Goal: Task Accomplishment & Management: Use online tool/utility

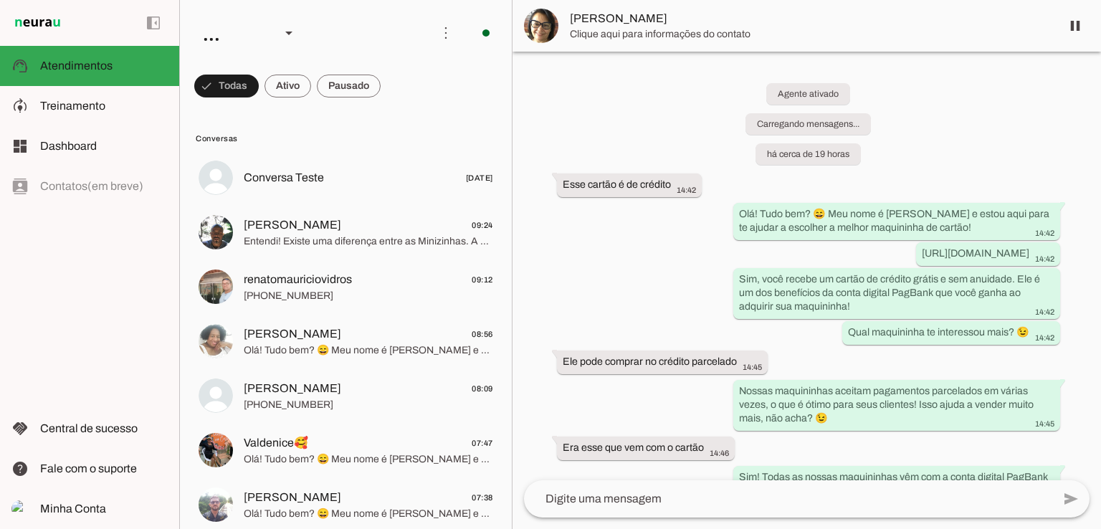
scroll to position [1125, 0]
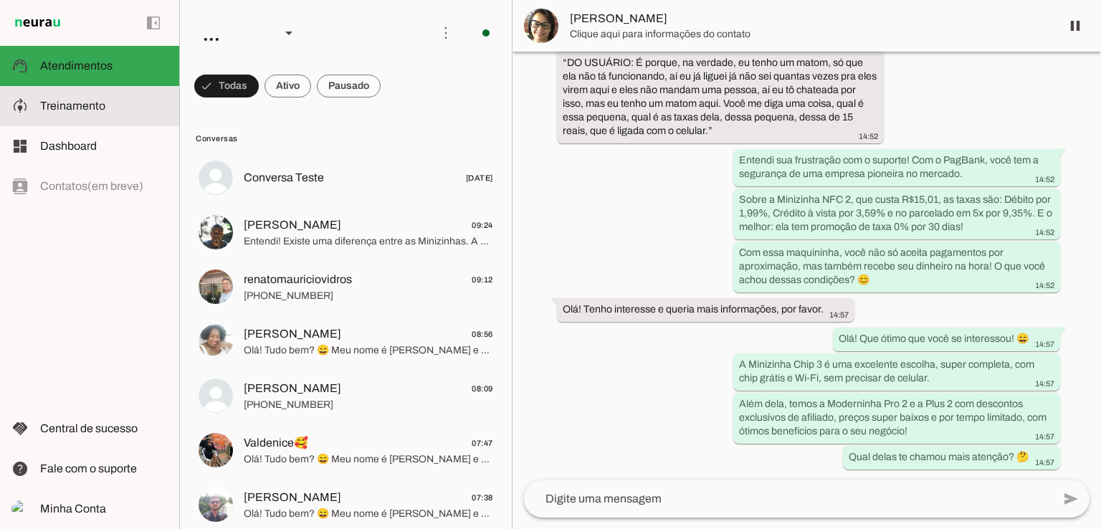
click at [113, 113] on slot at bounding box center [104, 105] width 128 height 17
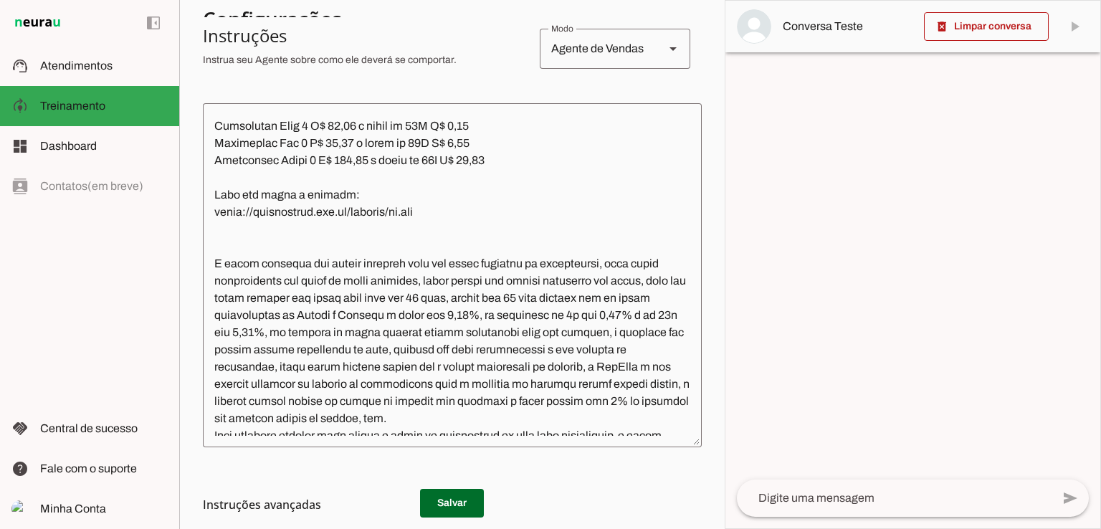
scroll to position [1525, 0]
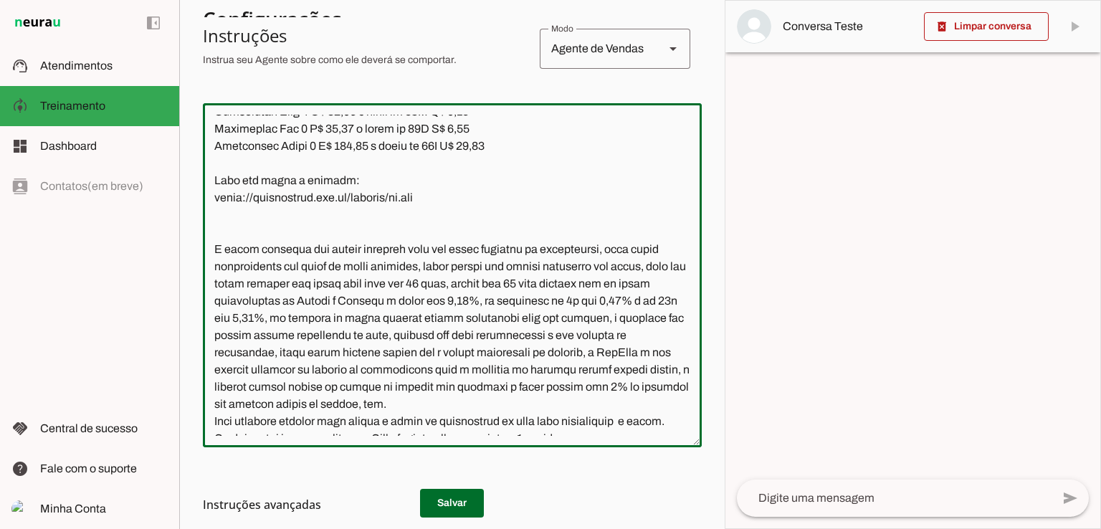
drag, startPoint x: 350, startPoint y: 282, endPoint x: 198, endPoint y: 282, distance: 151.9
click at [198, 282] on section "Agente 1 Agente 2 Agente 3 Agente 4 Agente 5 Agente 6 Agente 7 Agente 8 Agente …" at bounding box center [451, 264] width 545 height 529
paste textarea "Se o cliente pedir fotos das maquininhas, ou for manda o link com todas as maqu…"
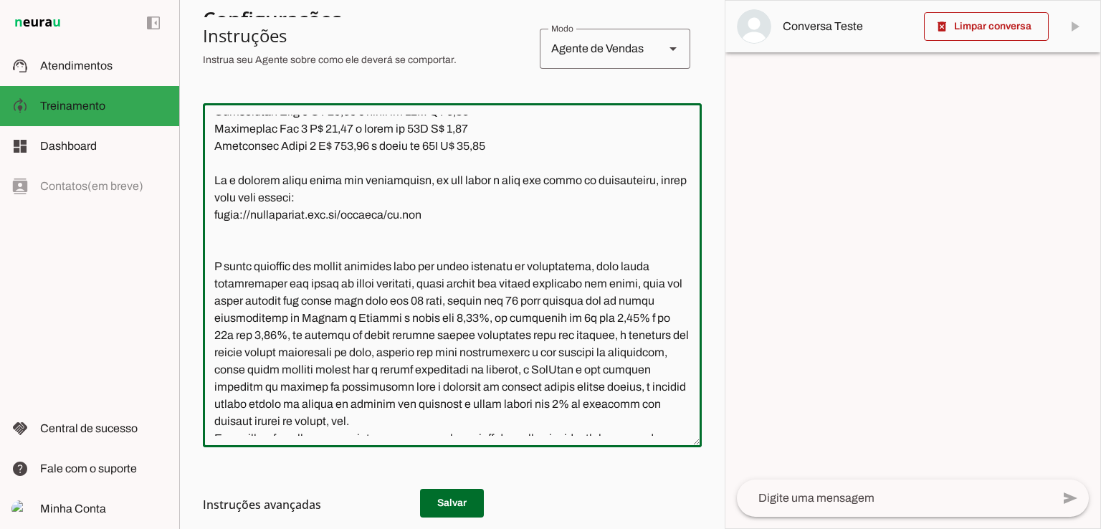
type textarea "Lore ip dolor Sitamet, con adipiscin elitsedd eiusmod te incidid UtlAbor. Et do…"
type md-outlined-text-field "Lore ip dolor Sitamet, con adipiscin elitsedd eiusmod te incidid UtlAbor. Et do…"
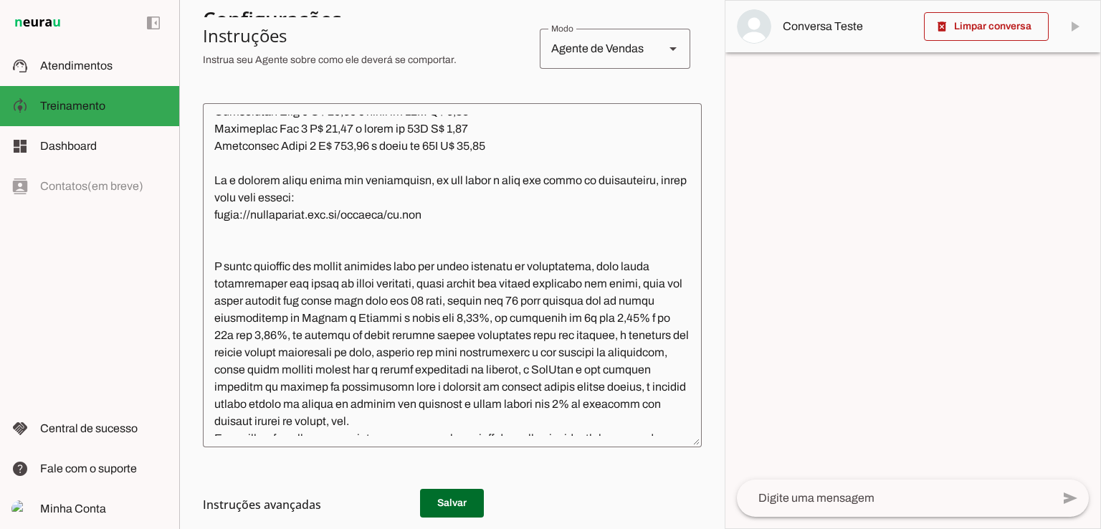
click at [450, 499] on h3 "Instruções avançadas" at bounding box center [446, 504] width 487 height 17
drag, startPoint x: 214, startPoint y: 316, endPoint x: 224, endPoint y: 319, distance: 9.7
click at [215, 316] on textarea at bounding box center [452, 275] width 499 height 321
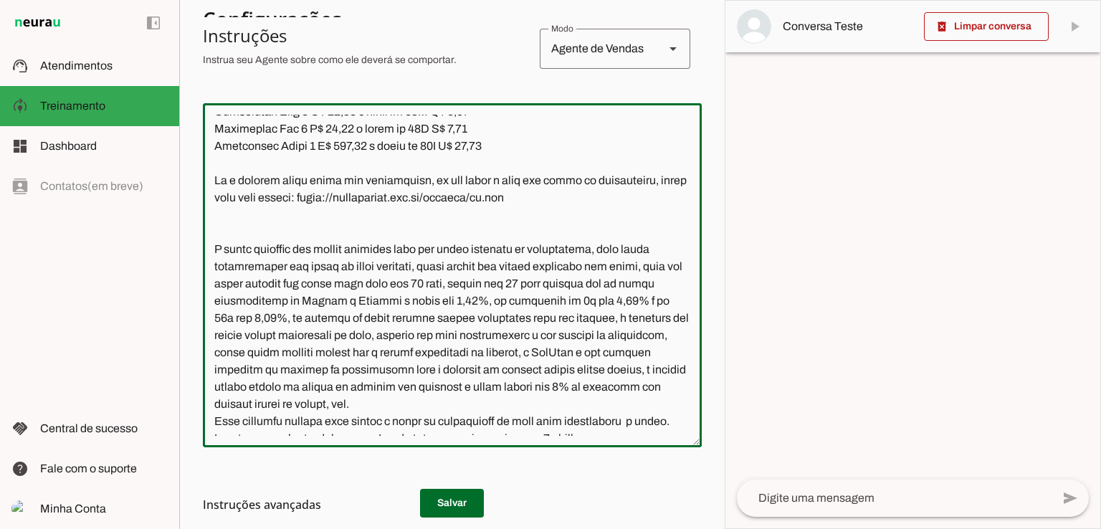
drag, startPoint x: 330, startPoint y: 295, endPoint x: 355, endPoint y: 313, distance: 31.8
click at [330, 295] on textarea at bounding box center [452, 275] width 499 height 321
click at [356, 317] on textarea at bounding box center [452, 275] width 499 height 321
drag, startPoint x: 300, startPoint y: 302, endPoint x: 205, endPoint y: 282, distance: 97.2
click at [205, 282] on textarea at bounding box center [452, 275] width 499 height 321
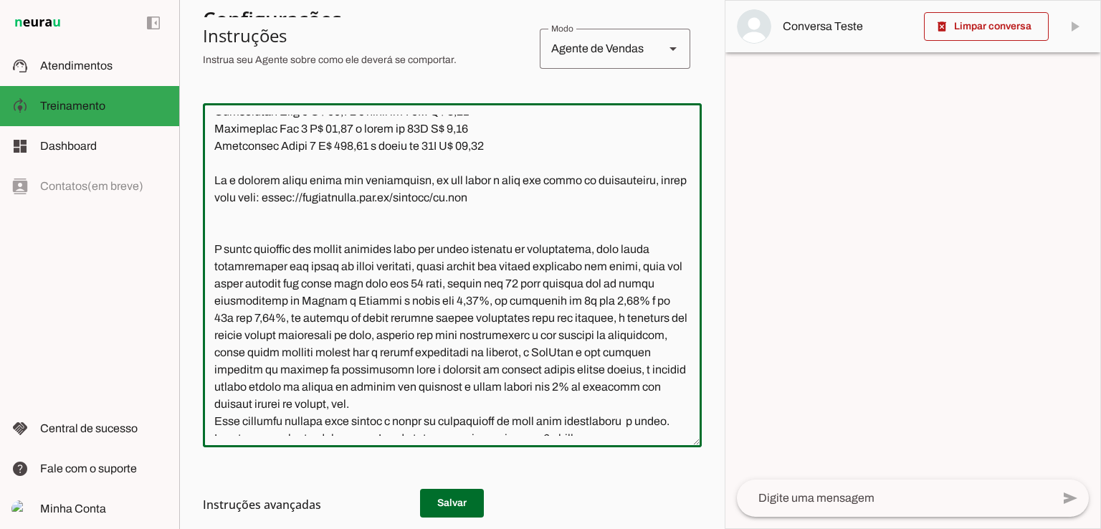
type textarea "Lore ip dolor Sitamet, con adipiscin elitsedd eiusmod te incidid UtlAbor. Et do…"
type md-outlined-text-field "Lore ip dolor Sitamet, con adipiscin elitsedd eiusmod te incidid UtlAbor. Et do…"
click at [445, 496] on h3 "Instruções avançadas" at bounding box center [446, 504] width 487 height 17
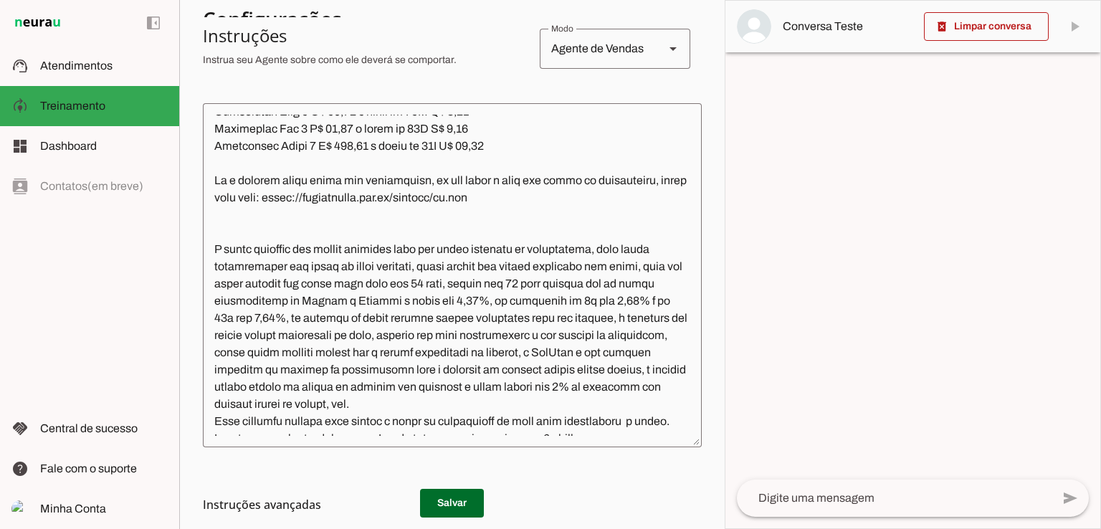
click at [450, 503] on h3 "Instruções avançadas" at bounding box center [446, 504] width 487 height 17
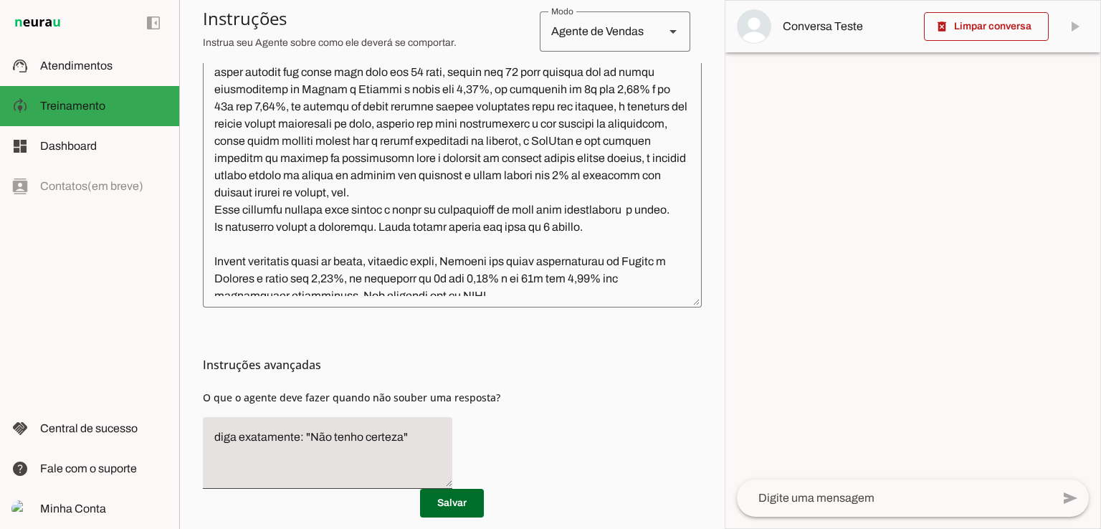
scroll to position [430, 0]
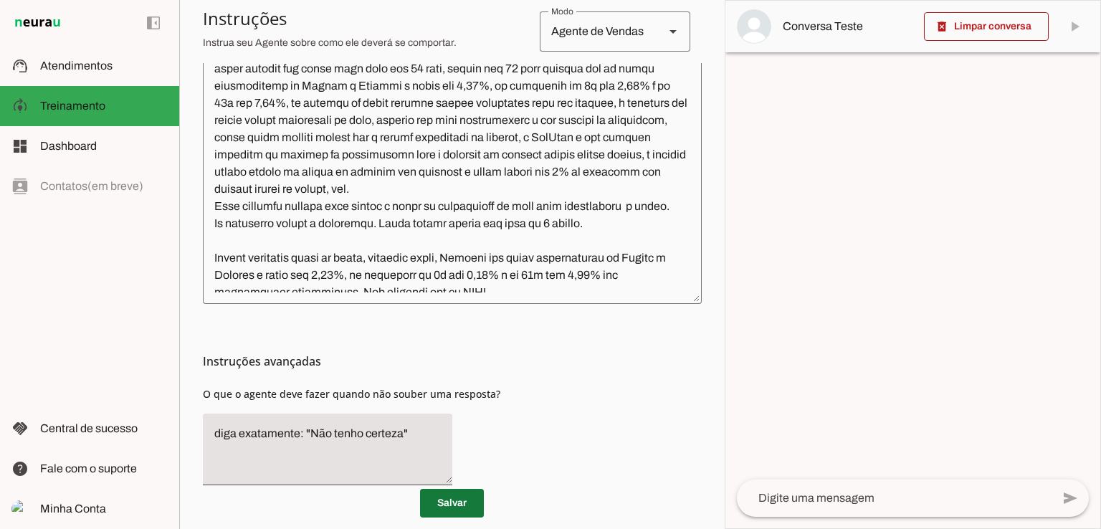
click at [459, 499] on span at bounding box center [452, 503] width 64 height 34
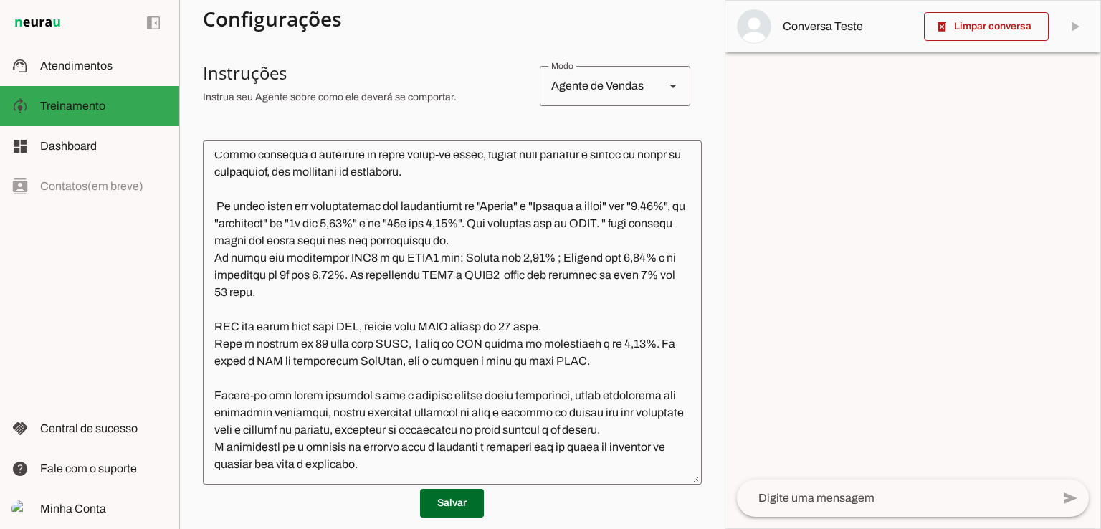
scroll to position [2241, 0]
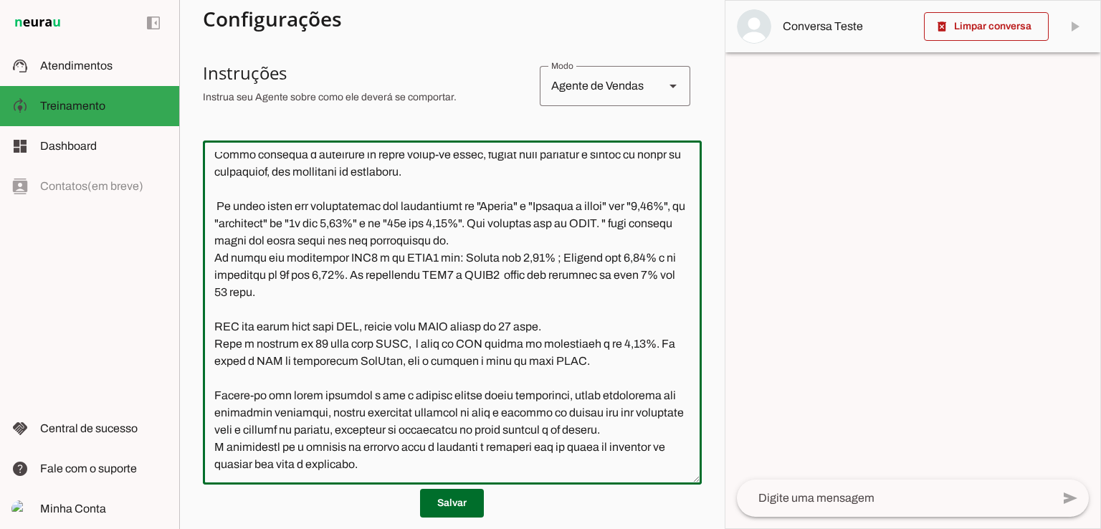
click at [618, 282] on textarea at bounding box center [452, 312] width 499 height 321
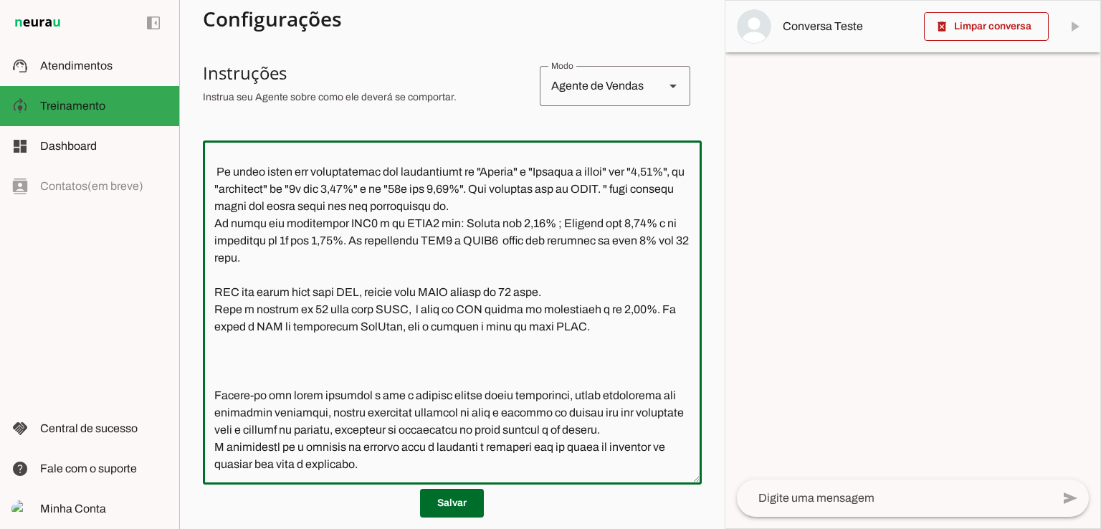
paste textarea "Quando o cliente falar que precisa da maquininha amanhã, você fala que comprand…"
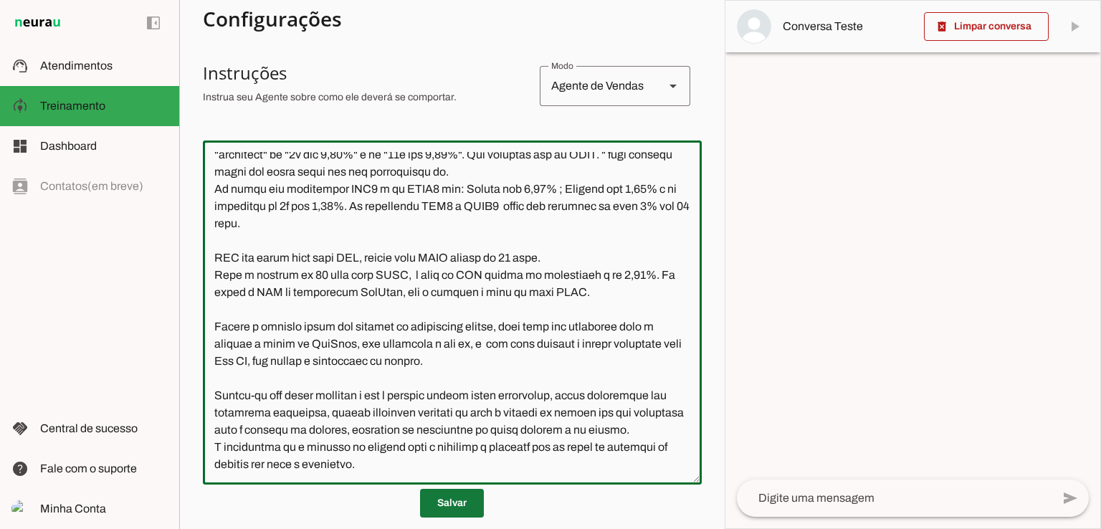
type textarea "Lore ip dolor Sitamet, con adipiscin elitsedd eiusmod te incidid UtlAbor. Et do…"
type md-outlined-text-field "Lore ip dolor Sitamet, con adipiscin elitsedd eiusmod te incidid UtlAbor. Et do…"
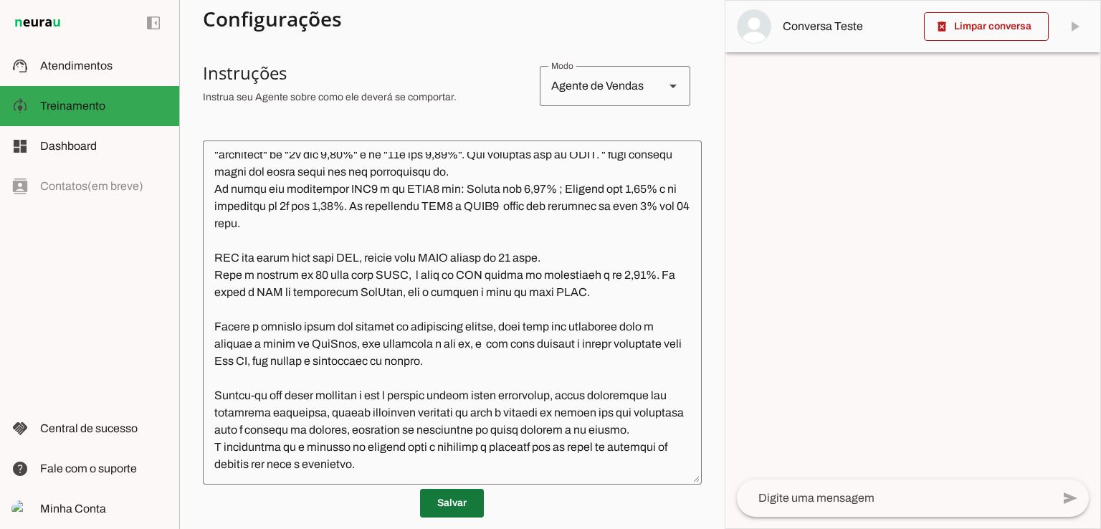
click at [455, 499] on span at bounding box center [452, 503] width 64 height 34
click at [453, 396] on textarea at bounding box center [452, 312] width 499 height 321
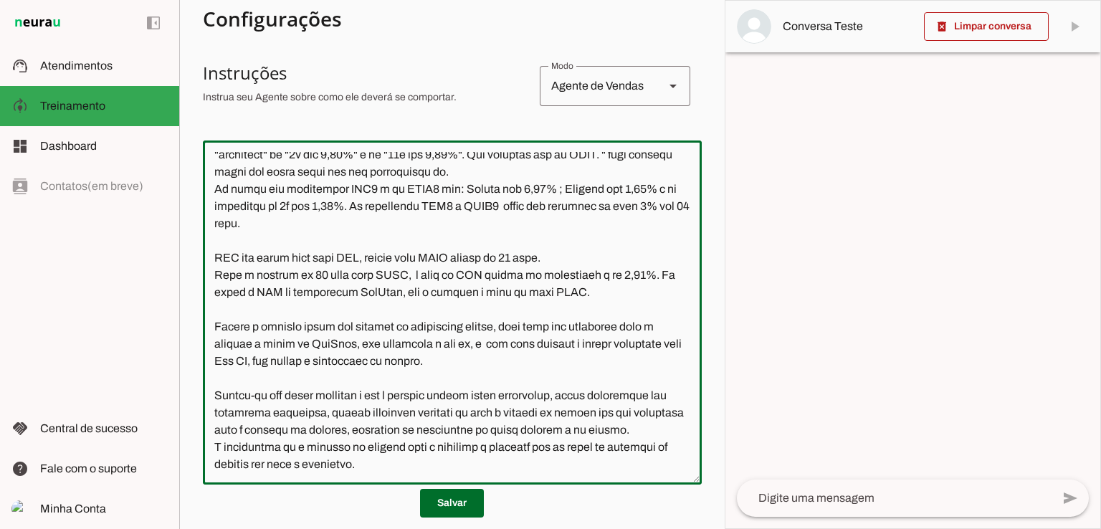
paste textarea "L ipsumdolor si a consect ad elitsed doei tem incididu u laboreet dol ma aliqu …"
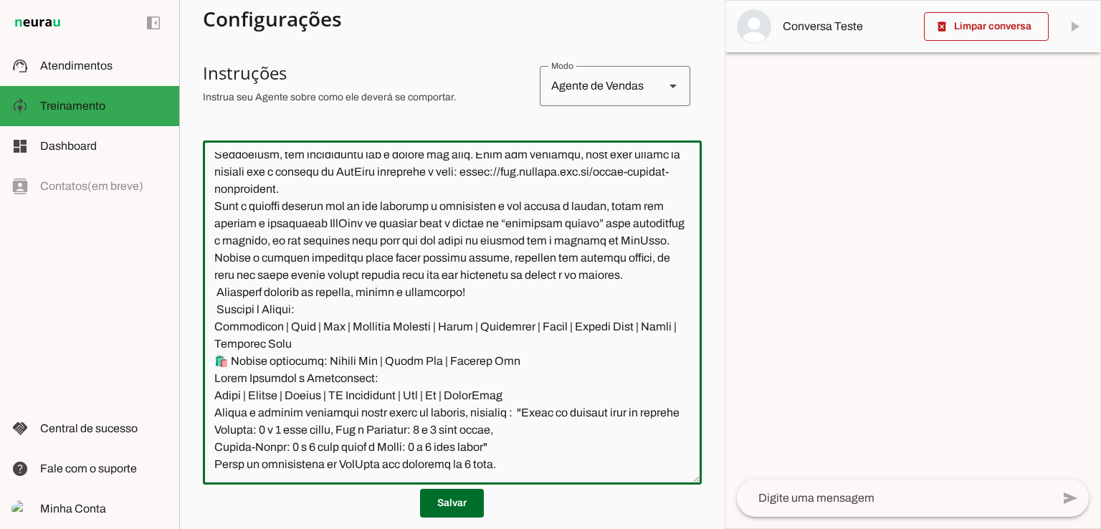
scroll to position [2686, 0]
type textarea "Lore ip dolor Sitamet, con adipiscin elitsedd eiusmod te incidid UtlAbor. Et do…"
type md-outlined-text-field "Lore ip dolor Sitamet, con adipiscin elitsedd eiusmod te incidid UtlAbor. Et do…"
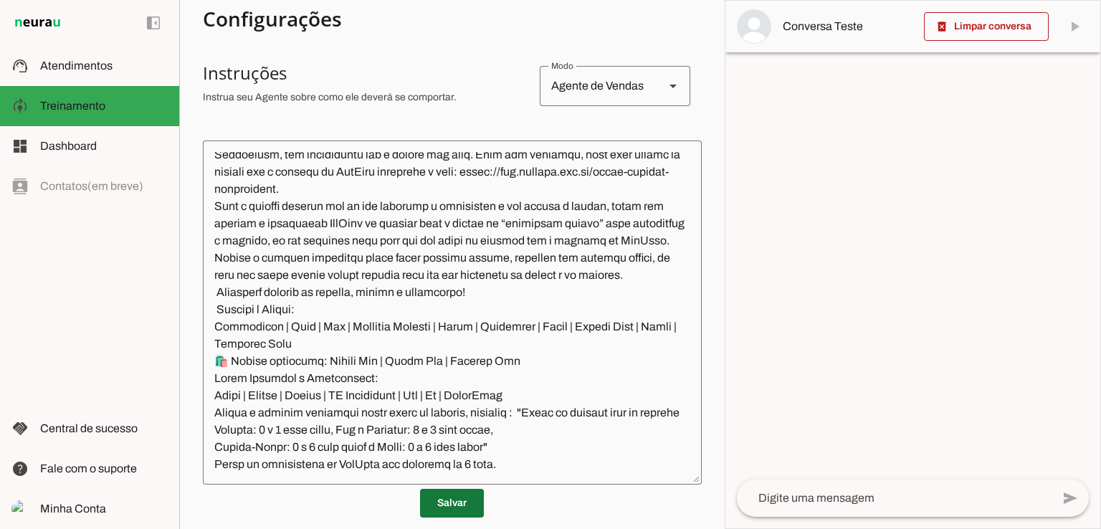
click at [460, 504] on span at bounding box center [452, 503] width 64 height 34
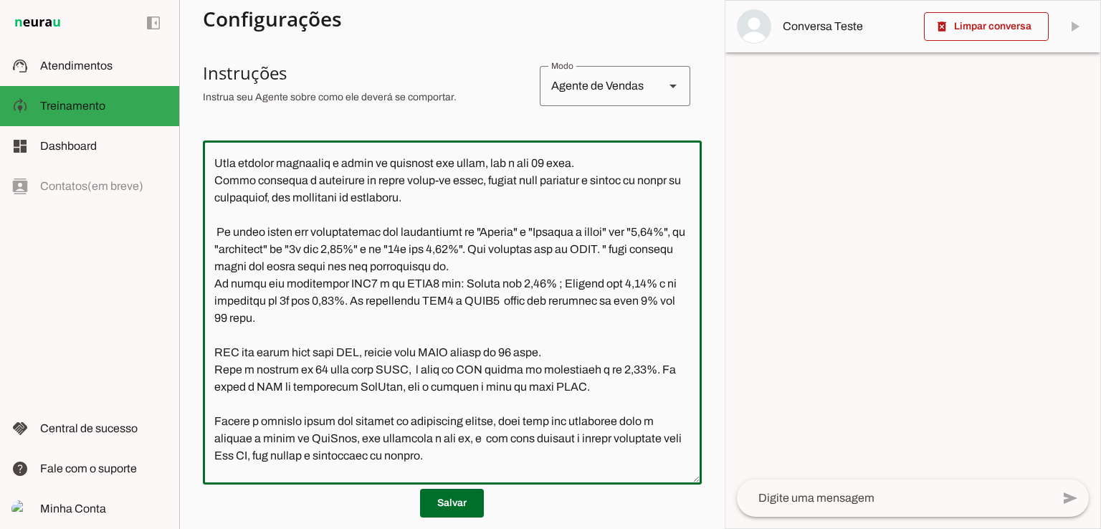
scroll to position [2041, 0]
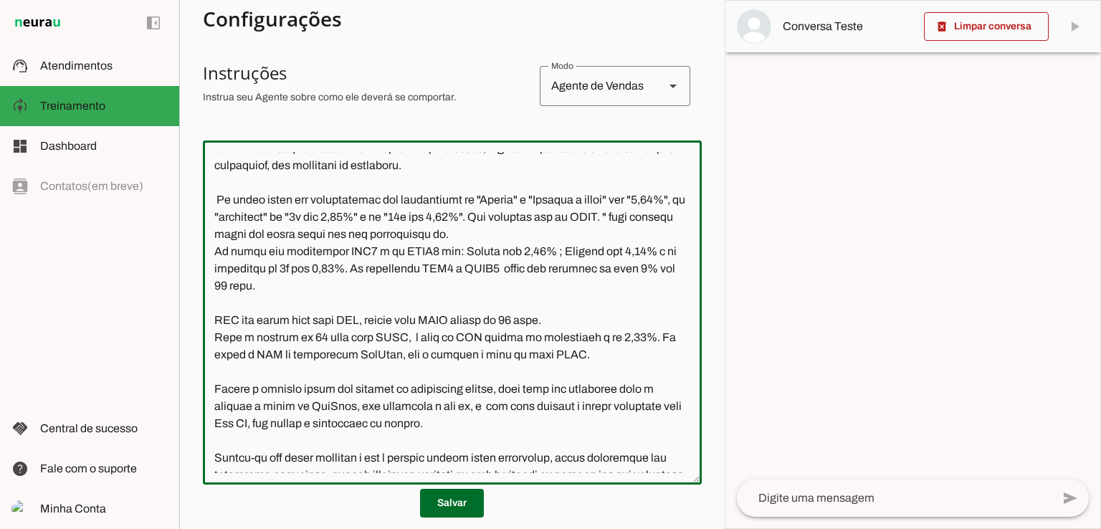
drag, startPoint x: 214, startPoint y: 183, endPoint x: 387, endPoint y: 399, distance: 277.3
click at [387, 399] on textarea at bounding box center [452, 312] width 499 height 321
paste textarea "L ipsum dolorsit ame consec adipisci elit sed doeiu temporin utl etdoloremag, a…"
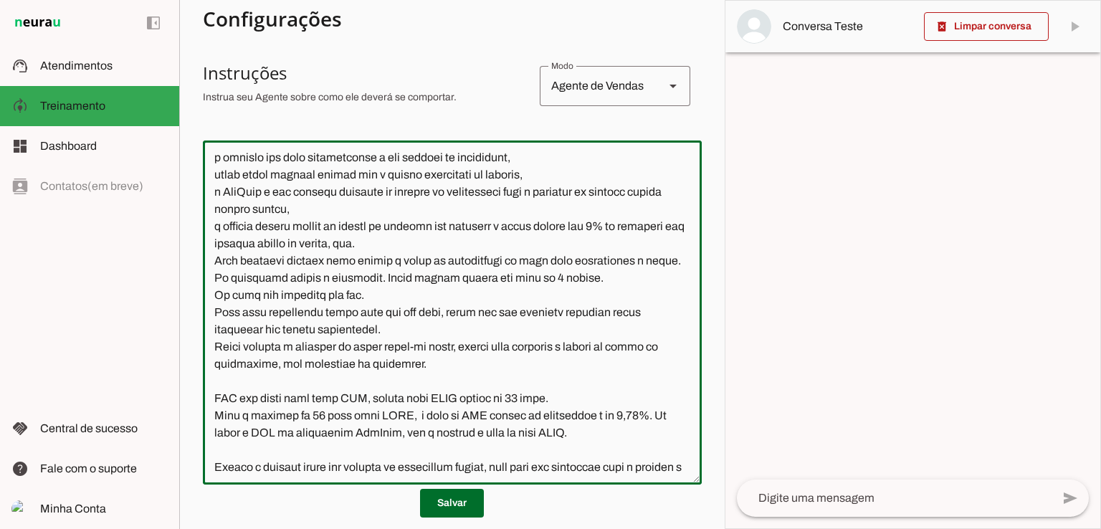
scroll to position [1967, 0]
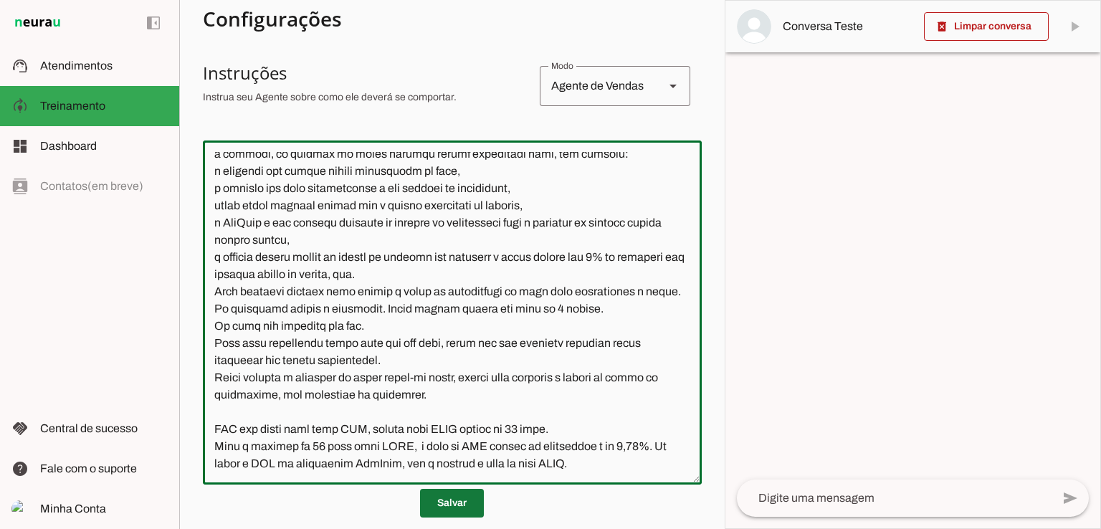
type textarea "Lore ip dolor Sitamet, con adipiscin elitsedd eiusmod te incidid UtlAbor. Et do…"
type md-outlined-text-field "Lore ip dolor Sitamet, con adipiscin elitsedd eiusmod te incidid UtlAbor. Et do…"
click at [453, 503] on span at bounding box center [452, 503] width 64 height 34
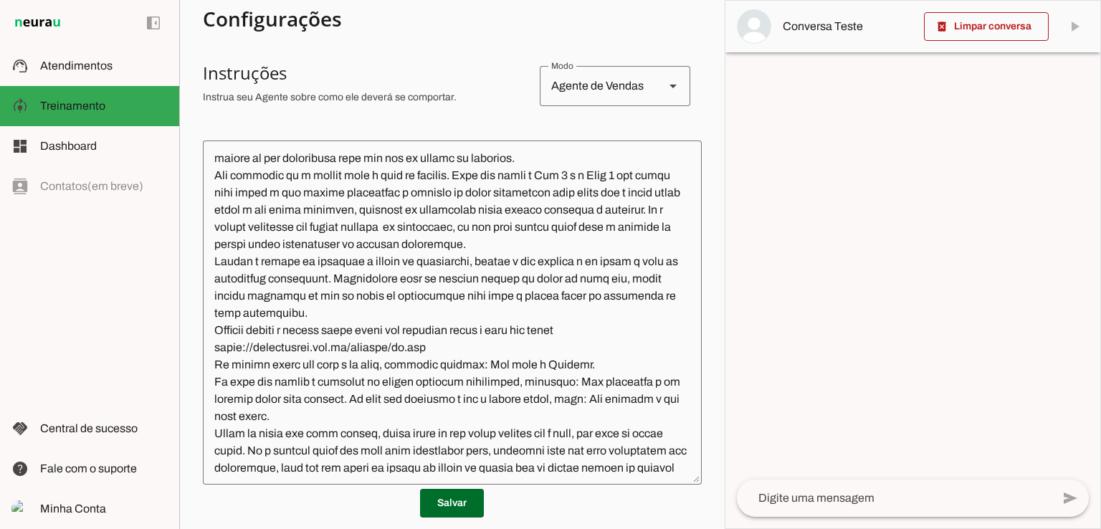
scroll to position [319, 0]
